Goal: Navigation & Orientation: Find specific page/section

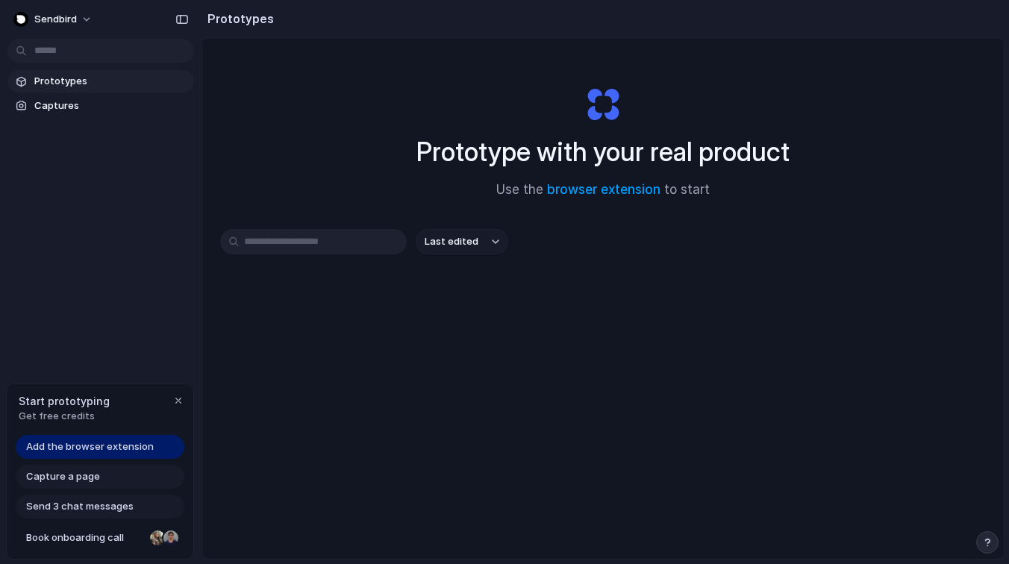
click at [634, 202] on div "Prototype with your real product Use the browser extension to start" at bounding box center [602, 136] width 597 height 161
click at [634, 190] on link "browser extension" at bounding box center [603, 189] width 113 height 15
click at [80, 103] on span "Captures" at bounding box center [111, 105] width 154 height 15
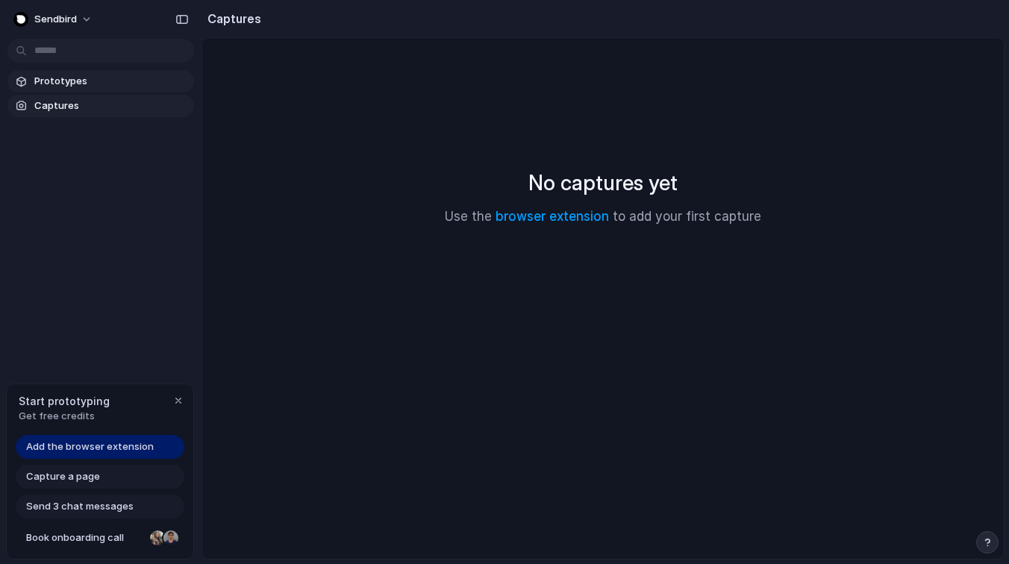
click at [80, 81] on span "Prototypes" at bounding box center [111, 81] width 154 height 15
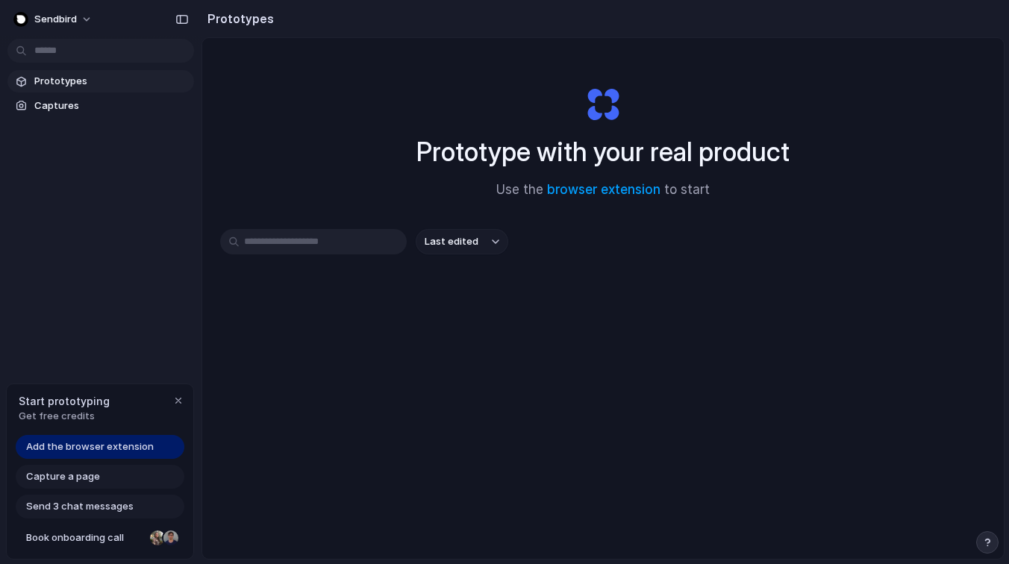
click at [20, 228] on div "Prototypes Captures" at bounding box center [100, 156] width 201 height 313
